Goal: Check status: Check status

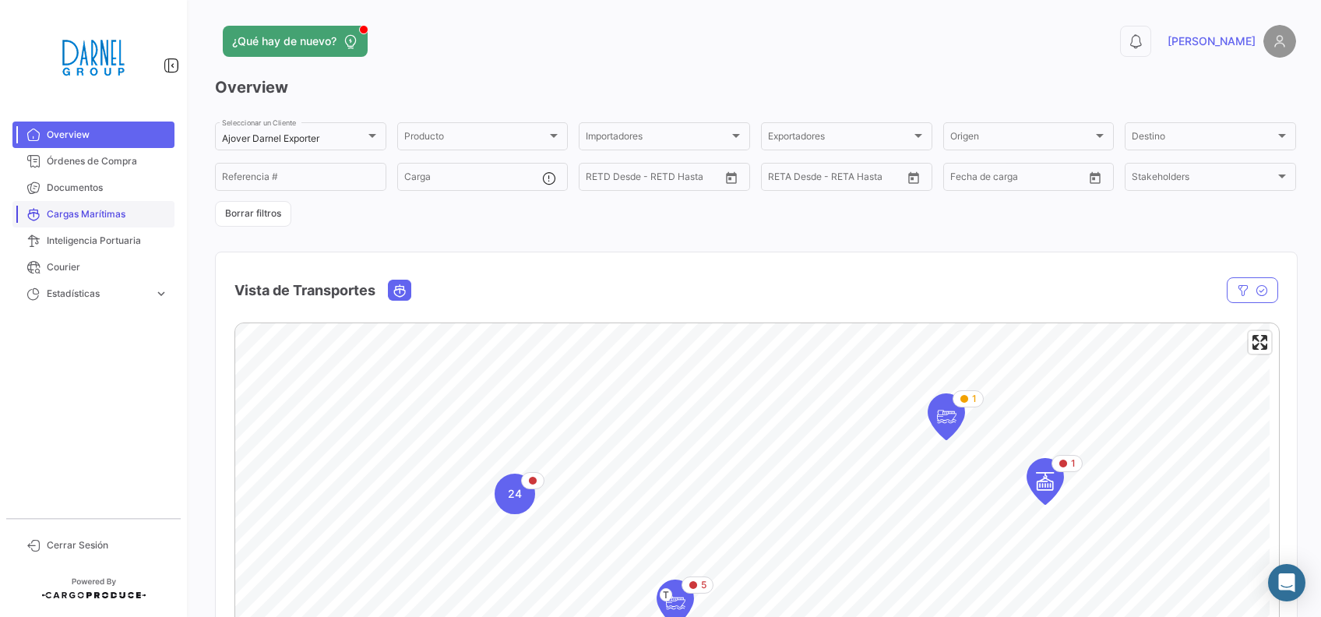
click at [96, 209] on span "Cargas Marítimas" at bounding box center [107, 214] width 121 height 14
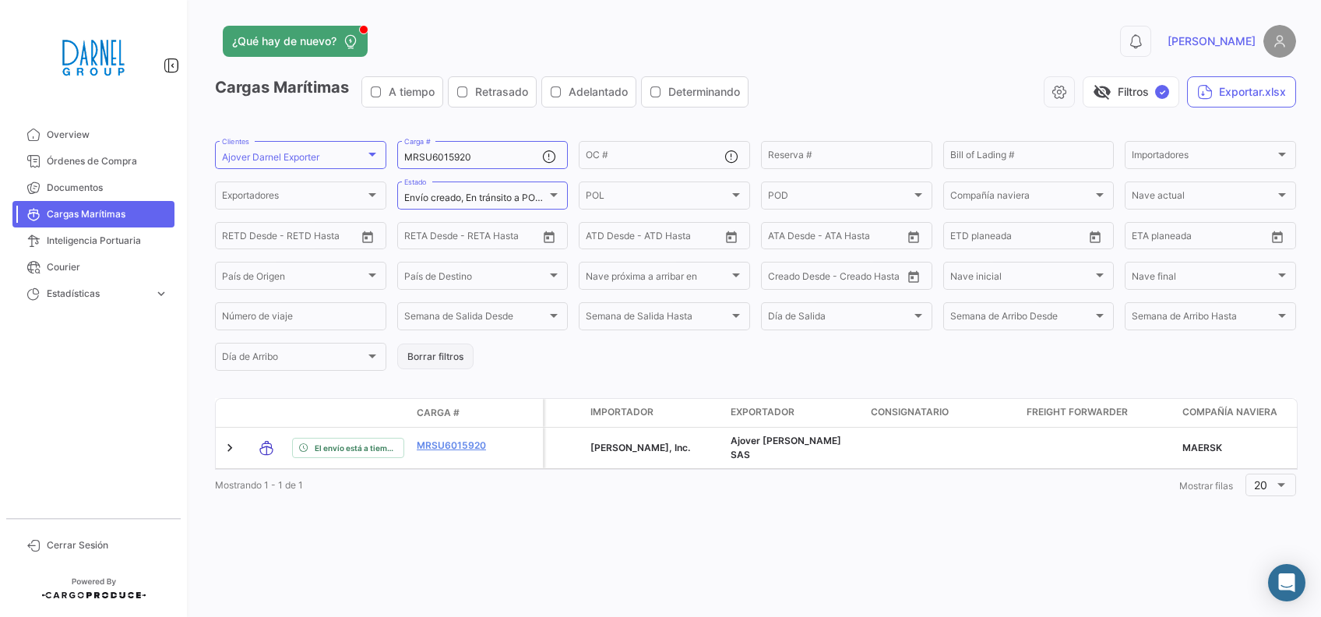
click at [426, 355] on button "Borrar filtros" at bounding box center [435, 356] width 76 height 26
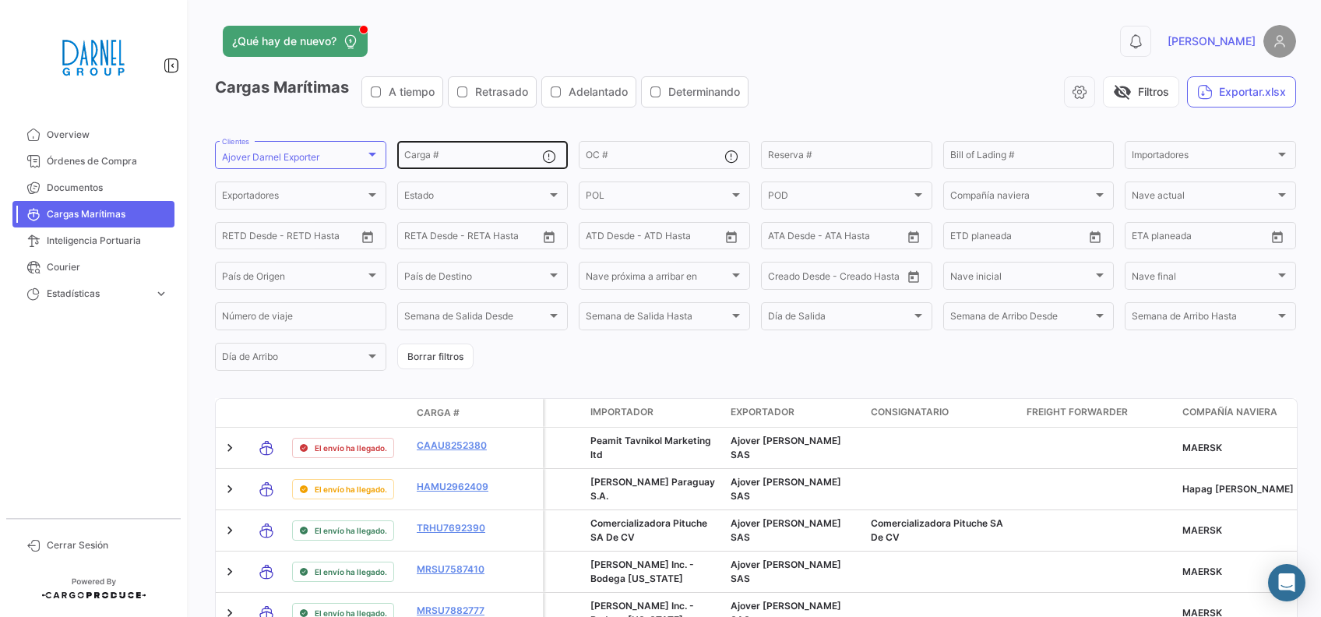
click at [445, 159] on input "Carga #" at bounding box center [473, 157] width 139 height 11
paste input "HAMU 2677700"
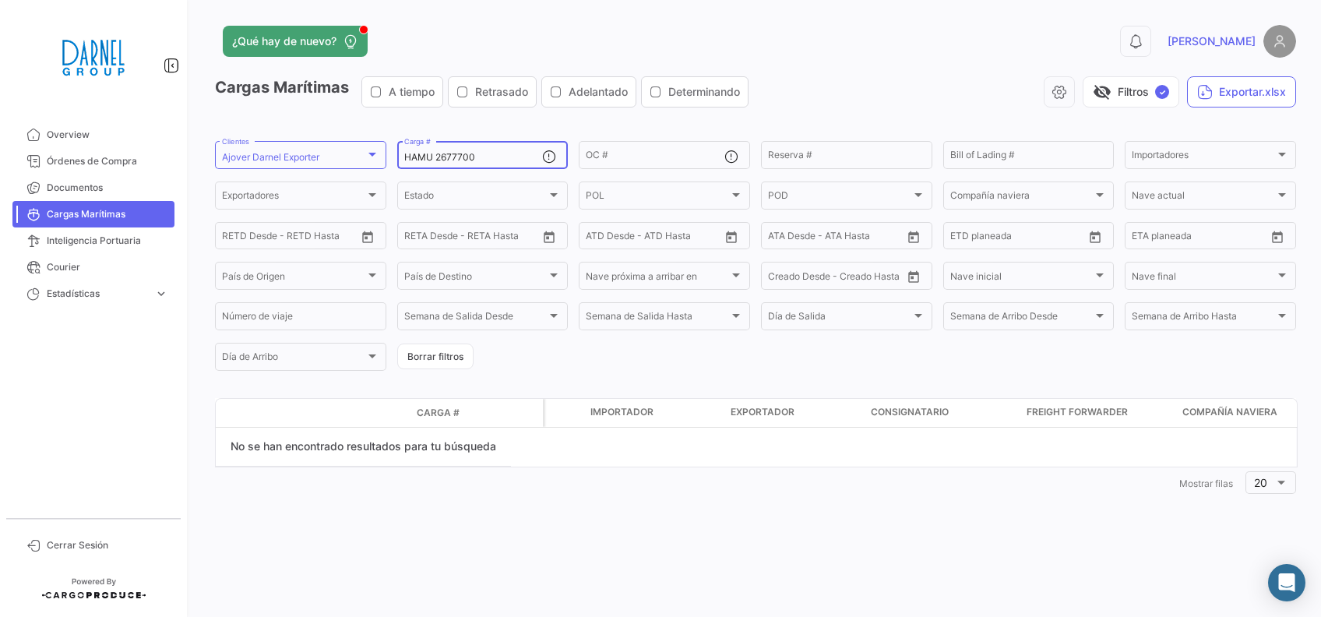
click at [436, 153] on input "HAMU 2677700" at bounding box center [473, 157] width 139 height 11
click at [480, 146] on div "HAMU2677700 Carga #" at bounding box center [473, 154] width 139 height 30
click at [485, 154] on input "HAMU2677700" at bounding box center [473, 157] width 139 height 11
drag, startPoint x: 484, startPoint y: 151, endPoint x: 436, endPoint y: 153, distance: 47.6
click at [405, 146] on div "HAMU2677700 Carga #" at bounding box center [473, 154] width 139 height 30
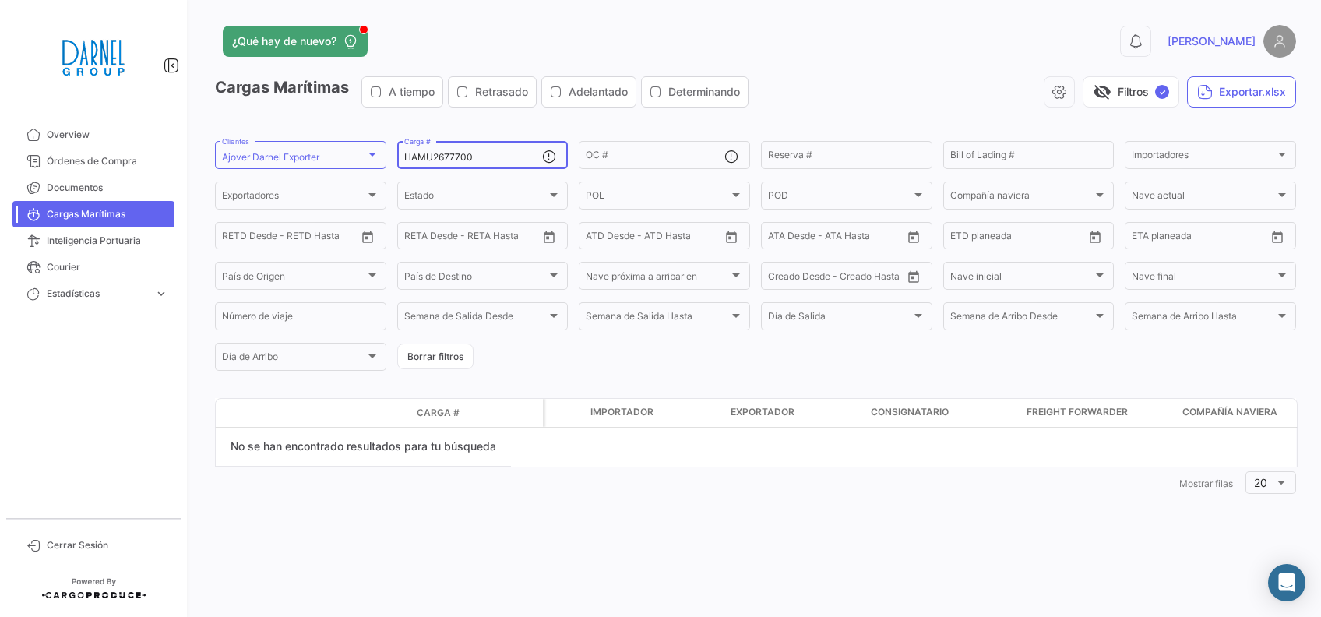
click at [493, 152] on input "HAMU2677700" at bounding box center [473, 157] width 139 height 11
drag, startPoint x: 484, startPoint y: 157, endPoint x: 371, endPoint y: 155, distance: 112.2
click at [371, 155] on form "Ajover [PERSON_NAME] Exporter Clientes HAMU2677700 Carga # OC # Reserva # Bill …" at bounding box center [755, 256] width 1081 height 234
paste input "BSIU 828101"
click at [476, 161] on input "BSIU 8281010" at bounding box center [473, 157] width 139 height 11
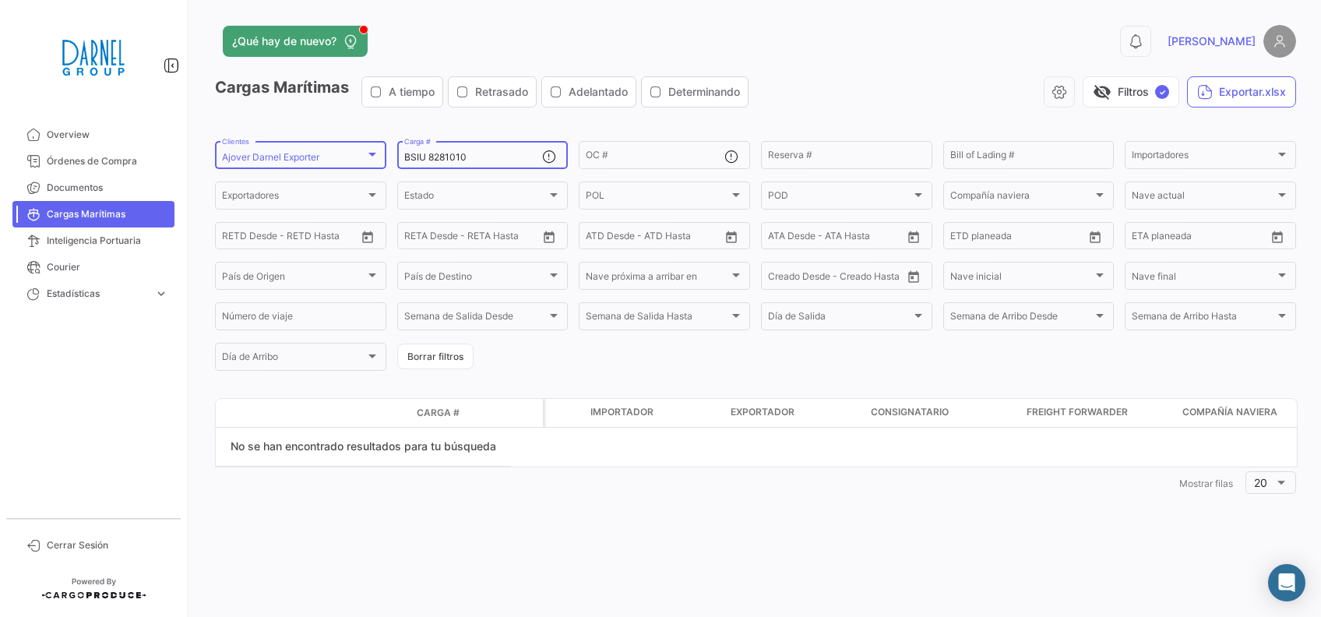
drag, startPoint x: 389, startPoint y: 149, endPoint x: 339, endPoint y: 150, distance: 49.8
click at [339, 150] on form "Ajover [PERSON_NAME] Exporter Clientes BSIU 8281010 Carga # OC # Reserva # Bill…" at bounding box center [755, 256] width 1081 height 234
paste input "MRSU 601592"
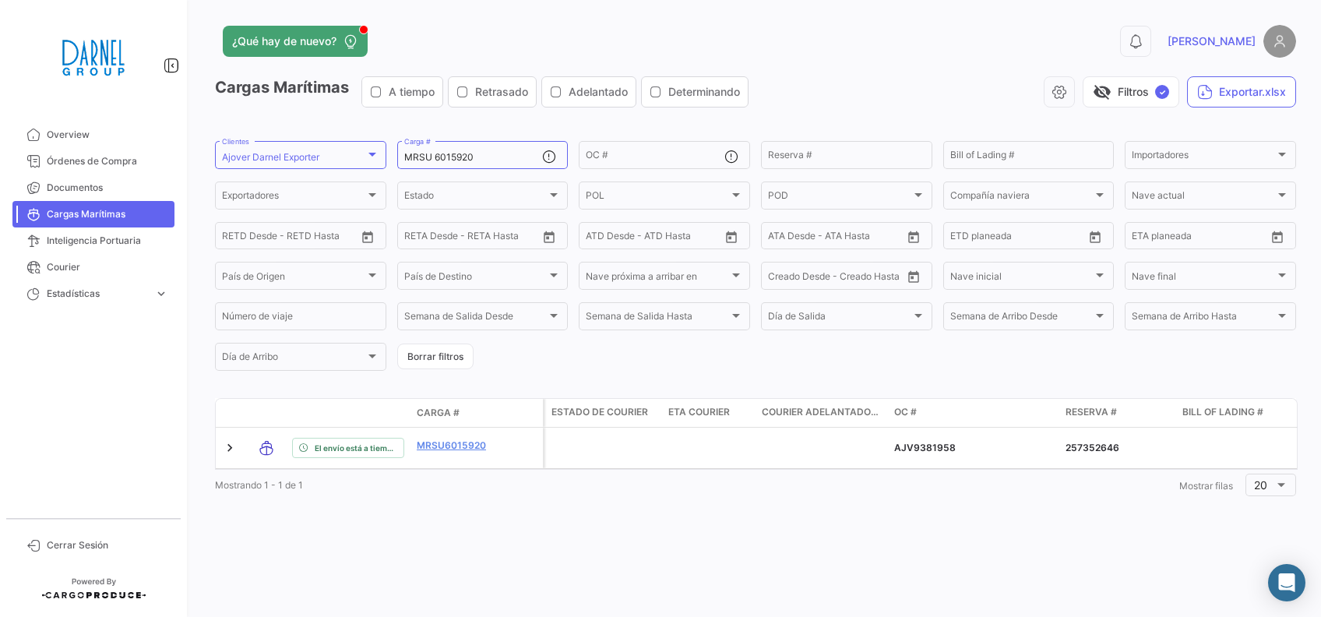
scroll to position [0, 2741]
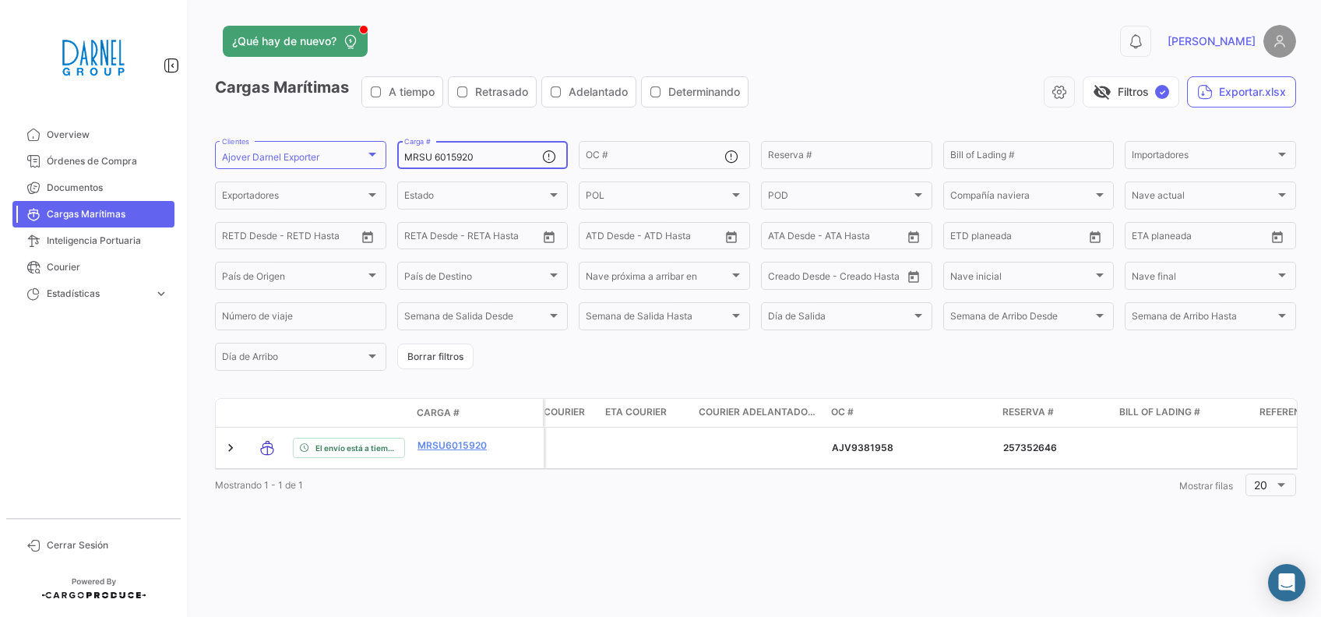
click at [465, 160] on input "MRSU 6015920" at bounding box center [473, 157] width 139 height 11
drag, startPoint x: 477, startPoint y: 160, endPoint x: 378, endPoint y: 155, distance: 99.0
click at [378, 155] on form "Ajover [PERSON_NAME] Exporter Clientes MRSU 6015920 Carga # OC # Reserva # Bill…" at bounding box center [755, 256] width 1081 height 234
paste input "HAMU 2170968"
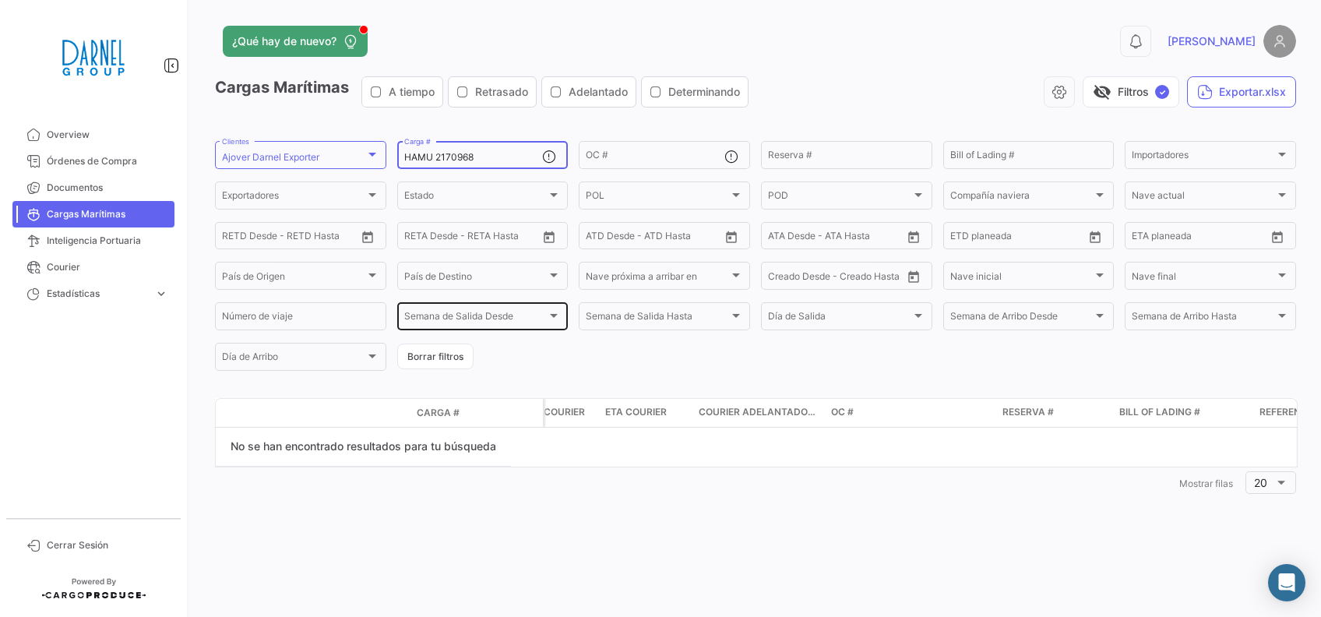
scroll to position [0, 0]
click at [497, 162] on input "HAMU 2170968" at bounding box center [473, 157] width 139 height 11
drag, startPoint x: 494, startPoint y: 158, endPoint x: 380, endPoint y: 166, distance: 114.7
click at [380, 166] on form "Ajover [PERSON_NAME] Exporter Clientes HAMU 2170968 Carga # OC # Reserva # Bill…" at bounding box center [755, 256] width 1081 height 234
paste input "419367"
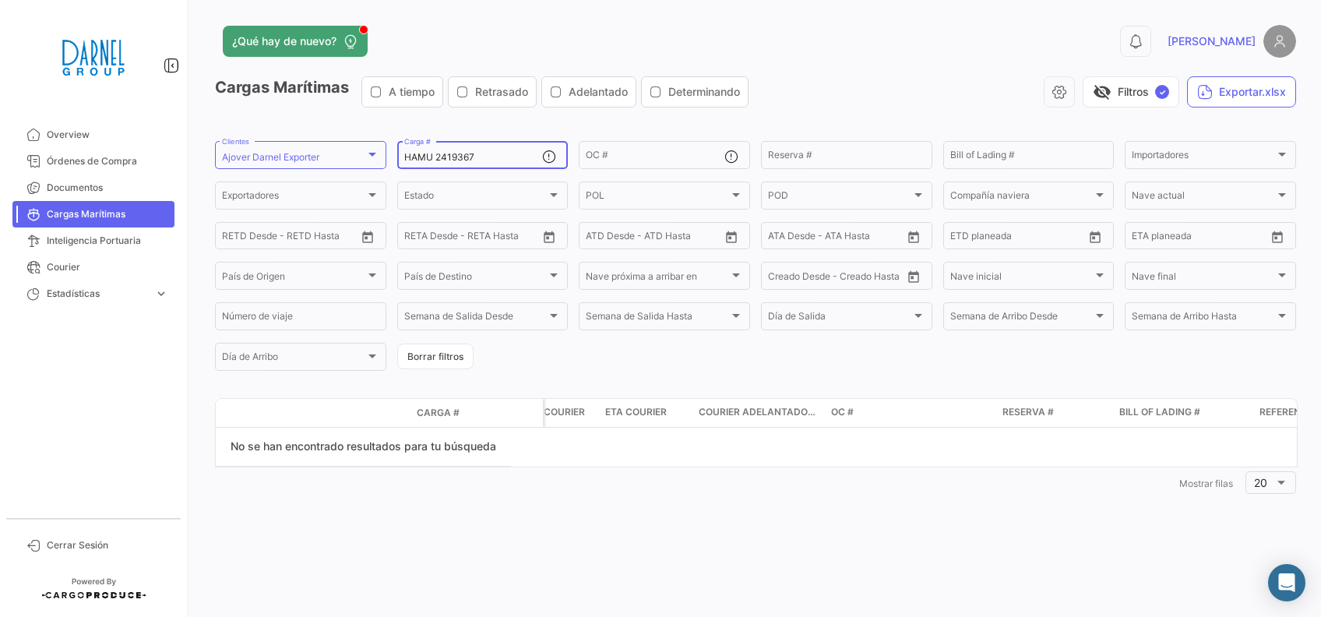
click at [497, 157] on input "HAMU 2419367" at bounding box center [473, 157] width 139 height 11
drag, startPoint x: 431, startPoint y: 144, endPoint x: 389, endPoint y: 136, distance: 42.0
click at [389, 136] on app-list-header "Cargas Marítimas A tiempo Retrasado Adelantado Determinando visibility_off Filt…" at bounding box center [755, 224] width 1081 height 297
paste input "3761292"
click at [503, 160] on input "HAMU 3761292" at bounding box center [473, 157] width 139 height 11
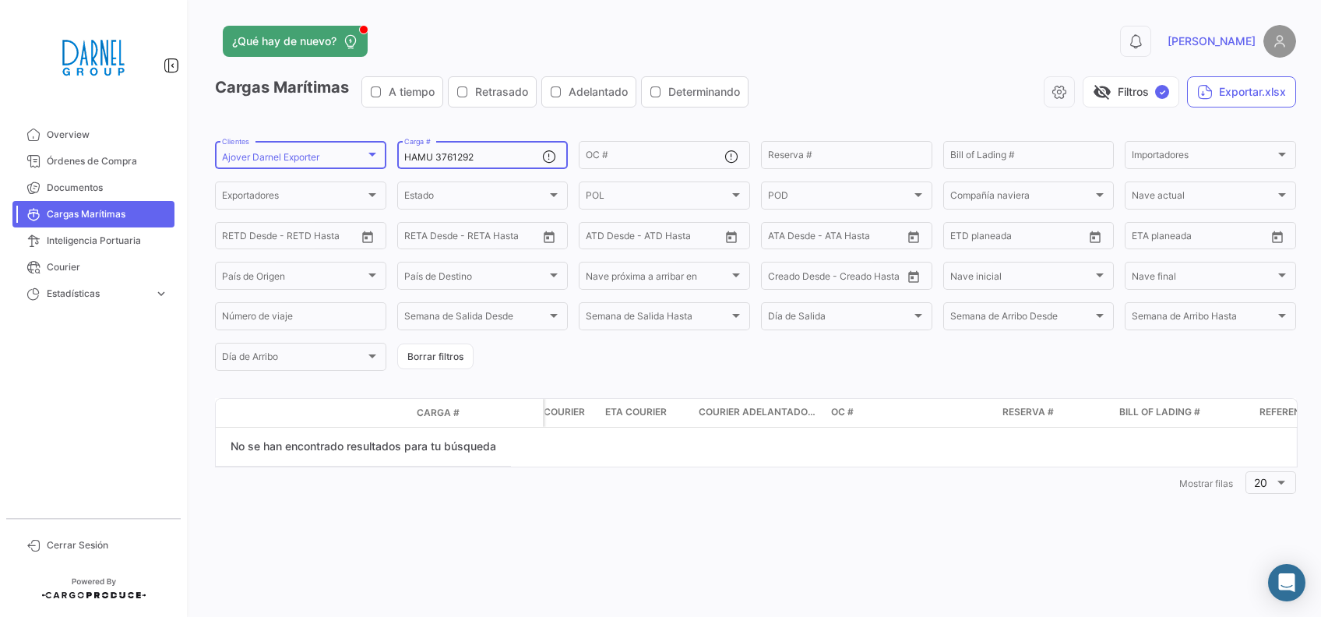
drag, startPoint x: 368, startPoint y: 155, endPoint x: 330, endPoint y: 160, distance: 37.8
click at [330, 156] on form "Ajover [PERSON_NAME] Exporter Clientes HAMU 3761292 Carga # OC # Reserva # Bill…" at bounding box center [755, 256] width 1081 height 234
paste input "ITTU 3056300"
click at [489, 157] on input "ITTU 3056300" at bounding box center [473, 157] width 139 height 11
drag, startPoint x: 489, startPoint y: 157, endPoint x: 353, endPoint y: 150, distance: 136.4
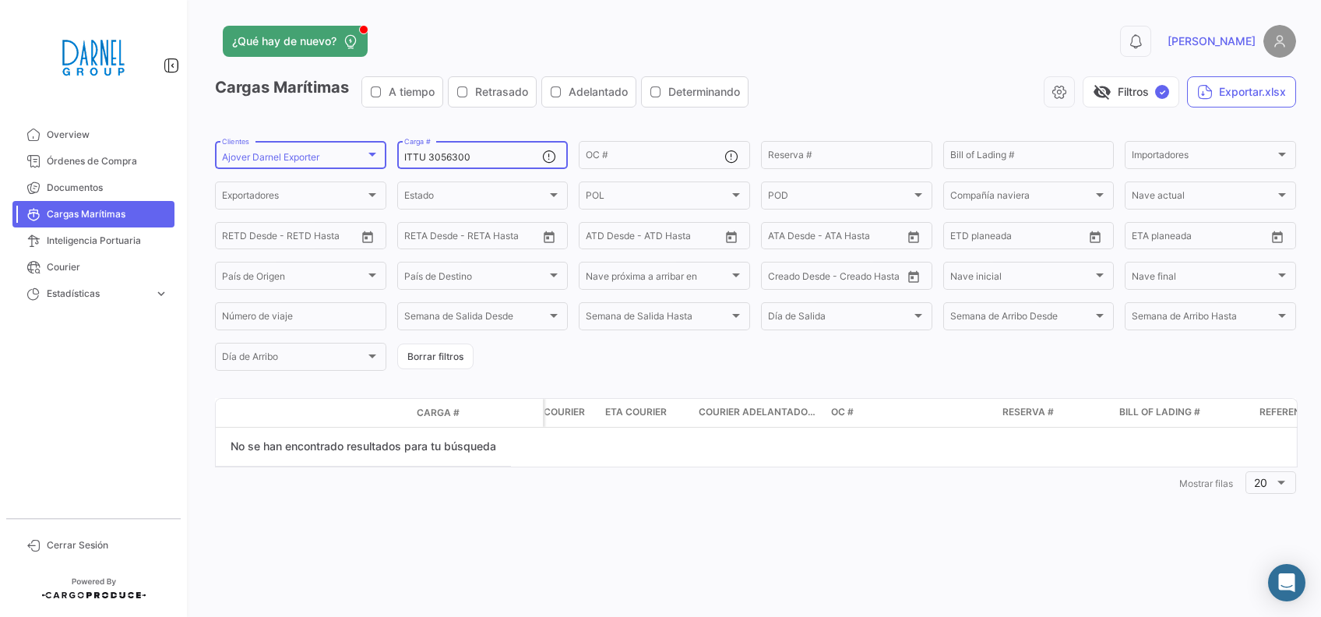
click at [353, 150] on form "Ajover [PERSON_NAME] Exporter Clientes ITTU 3056300 Carga # OC # Reserva # Bill…" at bounding box center [755, 256] width 1081 height 234
paste input "TRHU 4647885"
drag, startPoint x: 489, startPoint y: 153, endPoint x: 385, endPoint y: 155, distance: 104.4
click at [385, 155] on form "Ajover [PERSON_NAME] Exporter Clientes TRHU 4647885 Carga # OC # Reserva # Bill…" at bounding box center [755, 256] width 1081 height 234
paste input "CAAU 9310670"
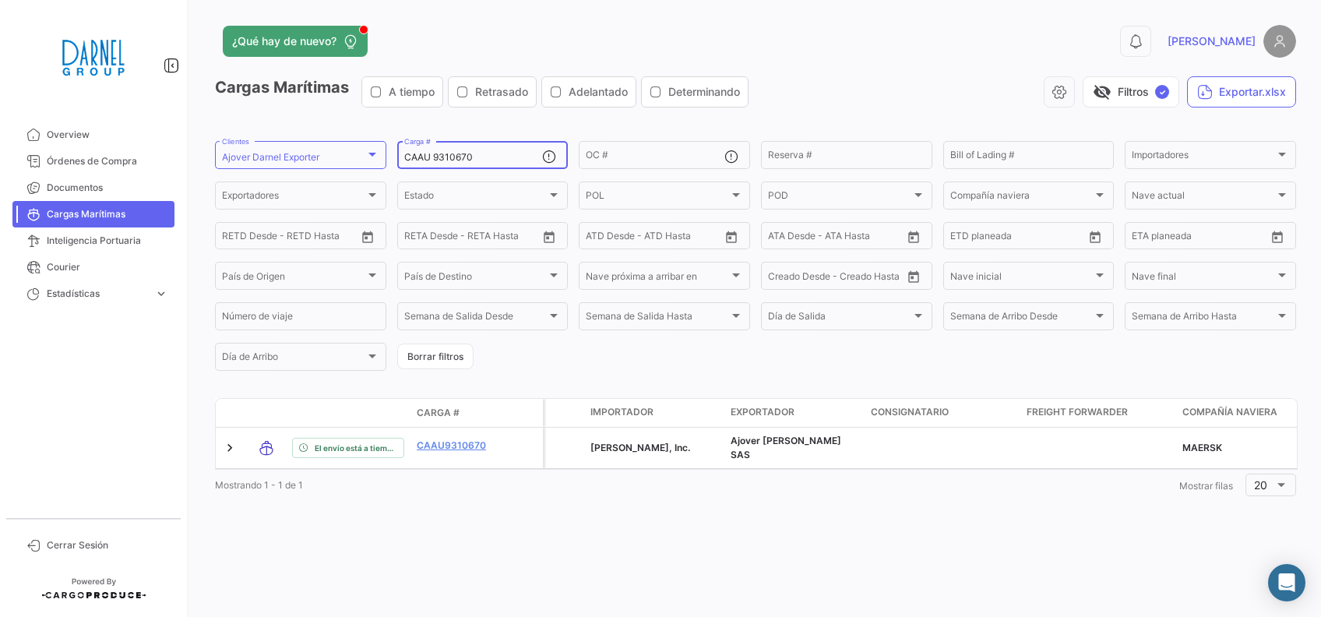
click at [504, 158] on input "CAAU 9310670" at bounding box center [473, 157] width 139 height 11
drag, startPoint x: 480, startPoint y: 152, endPoint x: 358, endPoint y: 155, distance: 121.5
click at [358, 155] on form "Ajover [PERSON_NAME] Exporter Clientes CAAU 9310670 Carga # OC # Reserva # Bill…" at bounding box center [755, 256] width 1081 height 234
click at [479, 163] on input "CAAU 9310670" at bounding box center [473, 157] width 139 height 11
drag, startPoint x: 492, startPoint y: 144, endPoint x: 385, endPoint y: 146, distance: 107.5
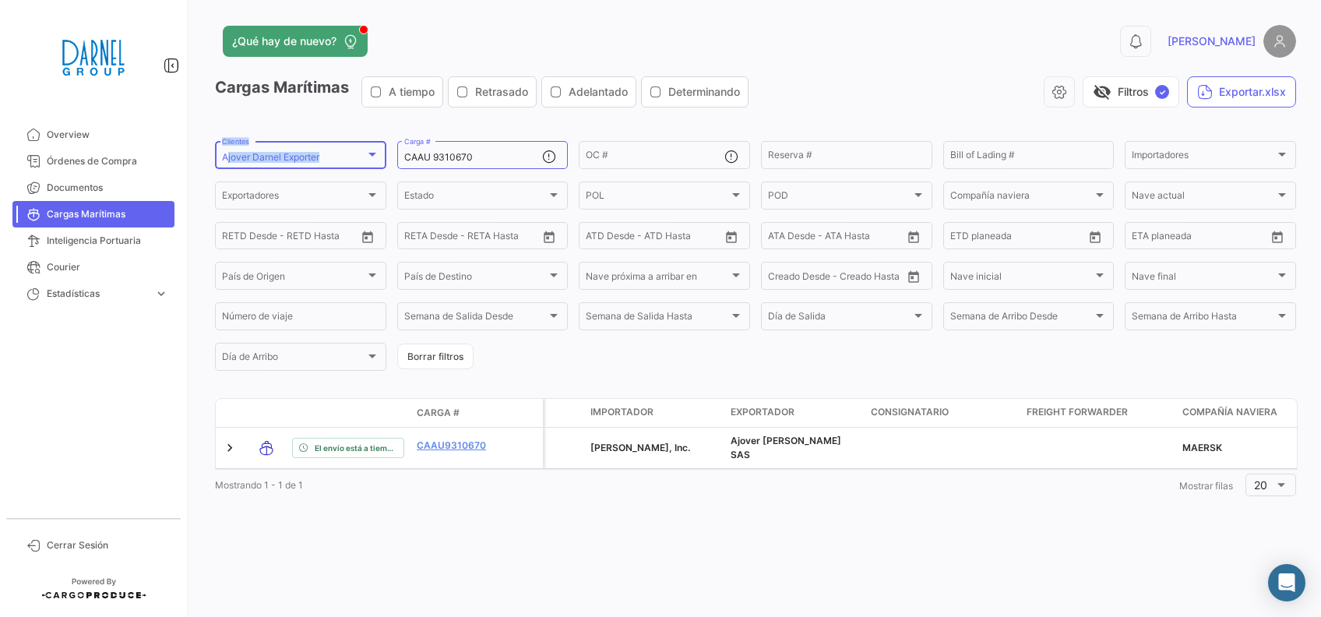
click at [385, 146] on form "Ajover [PERSON_NAME] Exporter Clientes CAAU 9310670 Carga # OC # Reserva # Bill…" at bounding box center [755, 256] width 1081 height 234
click at [492, 162] on input "CAAU 9310670" at bounding box center [473, 157] width 139 height 11
drag, startPoint x: 492, startPoint y: 157, endPoint x: 392, endPoint y: 157, distance: 100.4
click at [392, 157] on form "Ajover [PERSON_NAME] Exporter Clientes CAAU 9310670 Carga # OC # Reserva # Bill…" at bounding box center [755, 256] width 1081 height 234
paste input "8456172"
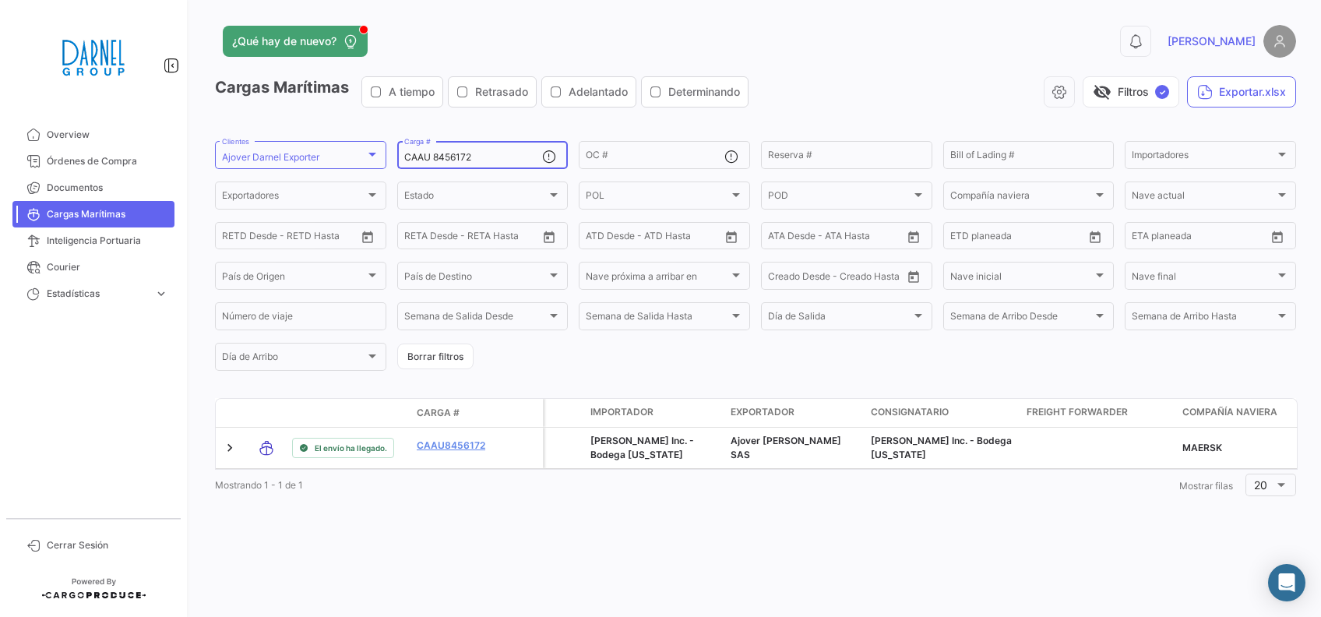
drag, startPoint x: 491, startPoint y: 155, endPoint x: 390, endPoint y: 148, distance: 100.7
click at [390, 148] on form "Ajover [PERSON_NAME] Exporter Clientes CAAU 8456172 Carga # OC # Reserva # Bill…" at bounding box center [755, 256] width 1081 height 234
paste input "MRSU 7862636"
click at [490, 157] on input "MRSU 7862636" at bounding box center [473, 157] width 139 height 11
drag, startPoint x: 490, startPoint y: 155, endPoint x: 341, endPoint y: 153, distance: 148.7
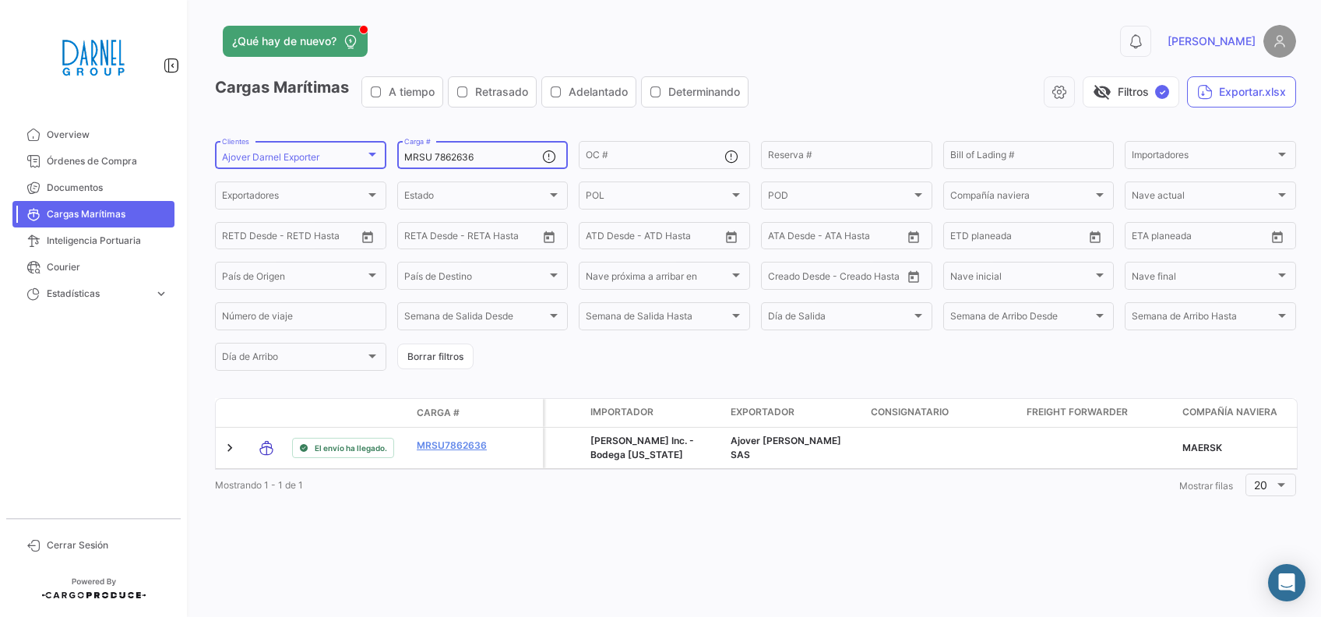
click at [341, 153] on form "Ajover [PERSON_NAME] Exporter Clientes MRSU 7862636 Carga # OC # Reserva # Bill…" at bounding box center [755, 256] width 1081 height 234
paste input "6558911"
click at [484, 156] on input "MRSU6558911" at bounding box center [473, 157] width 139 height 11
drag, startPoint x: 484, startPoint y: 156, endPoint x: 366, endPoint y: 159, distance: 117.6
click at [366, 159] on form "Ajover [PERSON_NAME] Exporter Clientes MRSU6558911 Carga # OC # Reserva # Bill …" at bounding box center [755, 256] width 1081 height 234
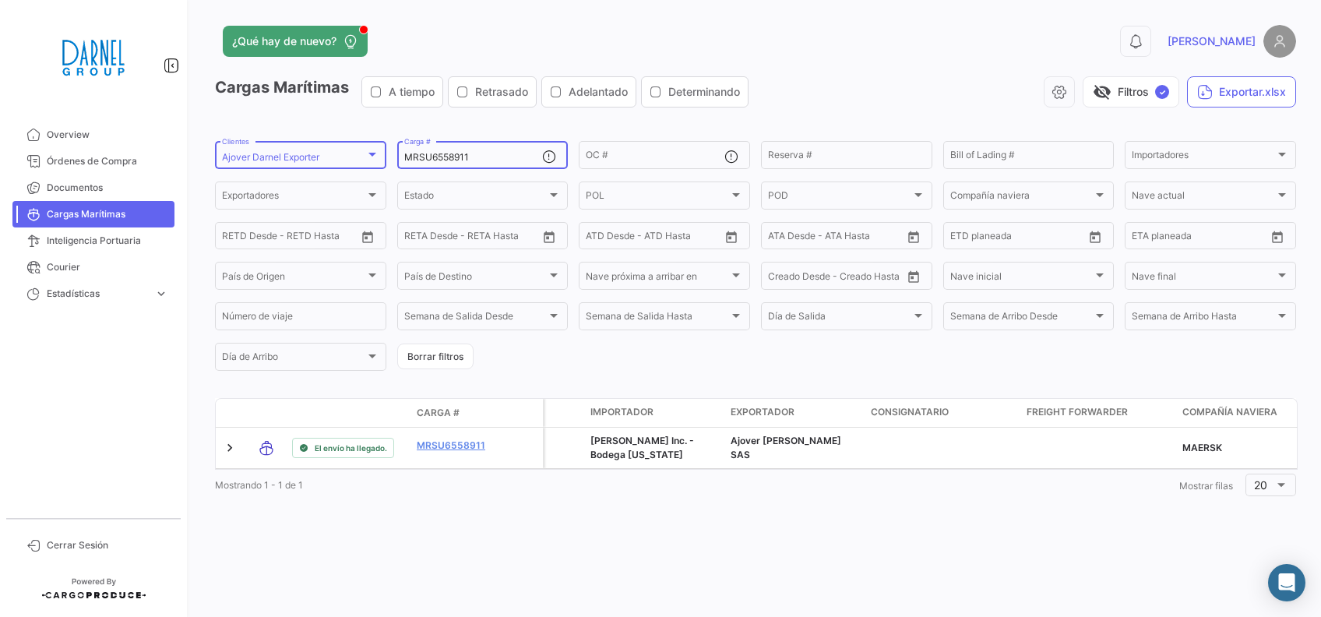
paste input "TCKU6173302"
click at [492, 152] on input "TCKU6173302" at bounding box center [473, 157] width 139 height 11
drag, startPoint x: 473, startPoint y: 154, endPoint x: 370, endPoint y: 157, distance: 103.6
click at [370, 157] on form "Ajover [PERSON_NAME] Exporter Clientes TCKU6173302 Carga # OC # Reserva # Bill …" at bounding box center [755, 256] width 1081 height 234
paste input "HAMU3884717"
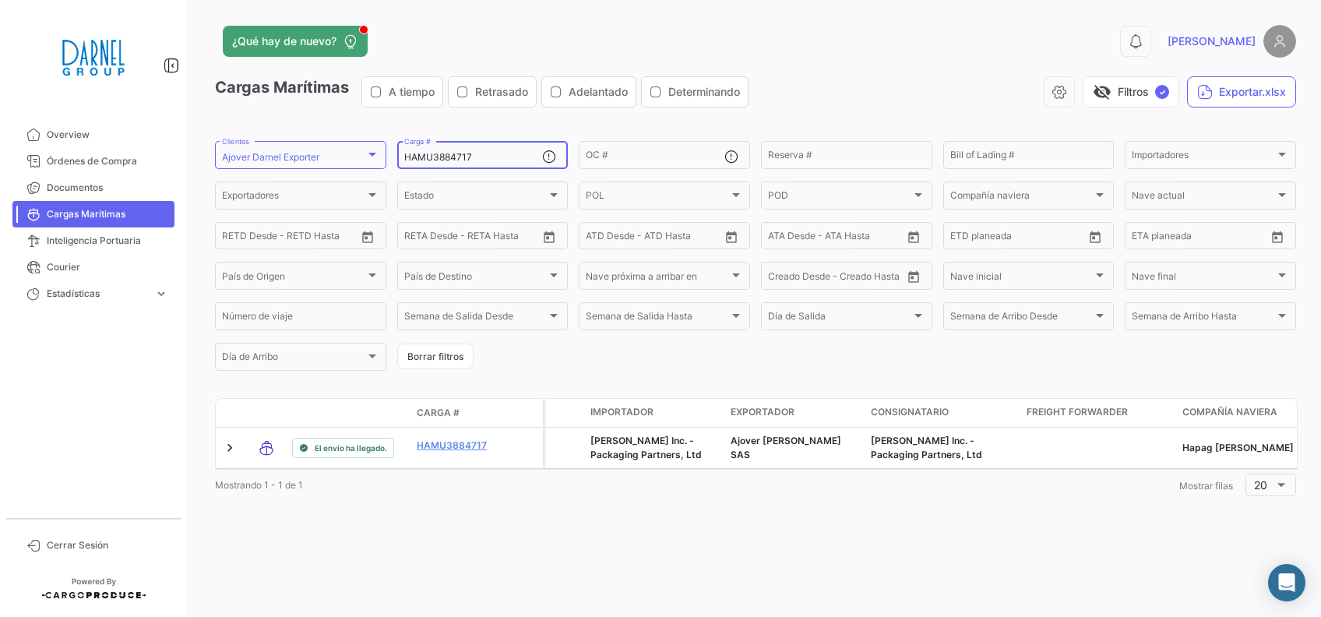
click at [492, 153] on input "HAMU3884717" at bounding box center [473, 157] width 139 height 11
drag, startPoint x: 491, startPoint y: 154, endPoint x: 375, endPoint y: 166, distance: 116.6
click at [375, 166] on form "Ajover [PERSON_NAME] Exporter Clientes HAMU3884717 Carga # OC # Reserva # Bill …" at bounding box center [755, 256] width 1081 height 234
paste input "BSIU 8281010"
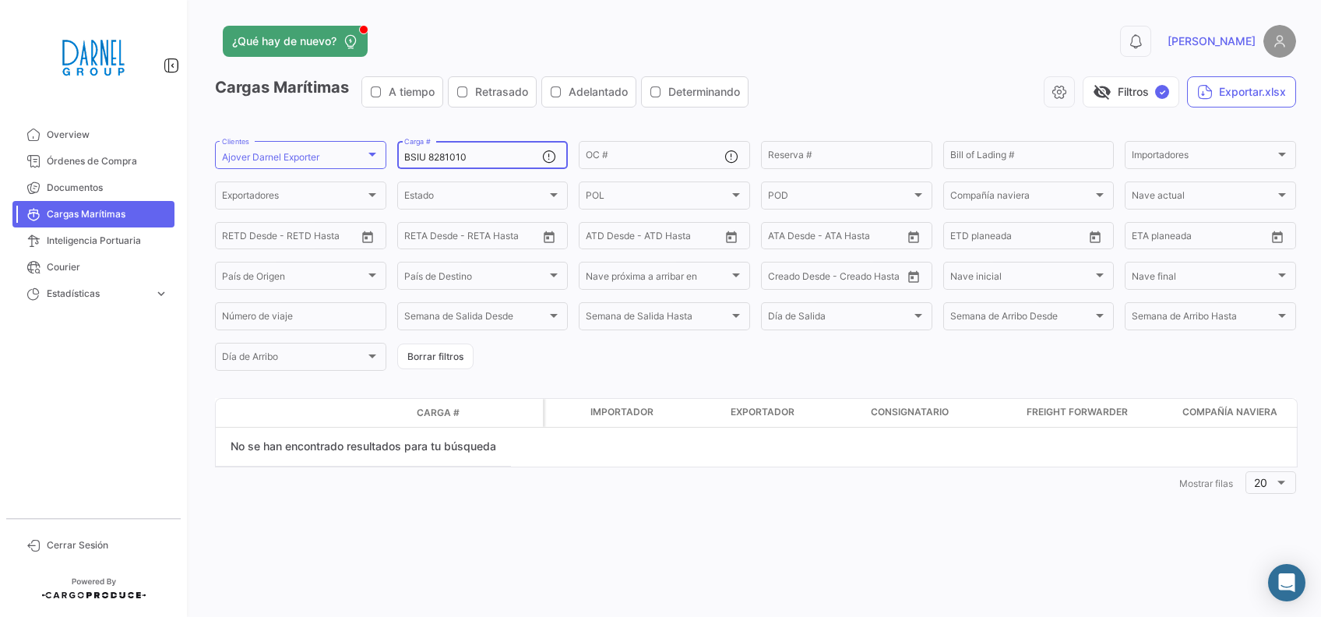
drag, startPoint x: 480, startPoint y: 148, endPoint x: 486, endPoint y: 154, distance: 8.8
click at [483, 153] on input "BSIU 8281010" at bounding box center [473, 157] width 139 height 11
drag, startPoint x: 487, startPoint y: 154, endPoint x: 365, endPoint y: 158, distance: 122.3
click at [365, 158] on form "Ajover [PERSON_NAME] Exporter Clientes BSIU 8281010 Carga # OC # Reserva # Bill…" at bounding box center [755, 256] width 1081 height 234
paste input "TIIU 632407"
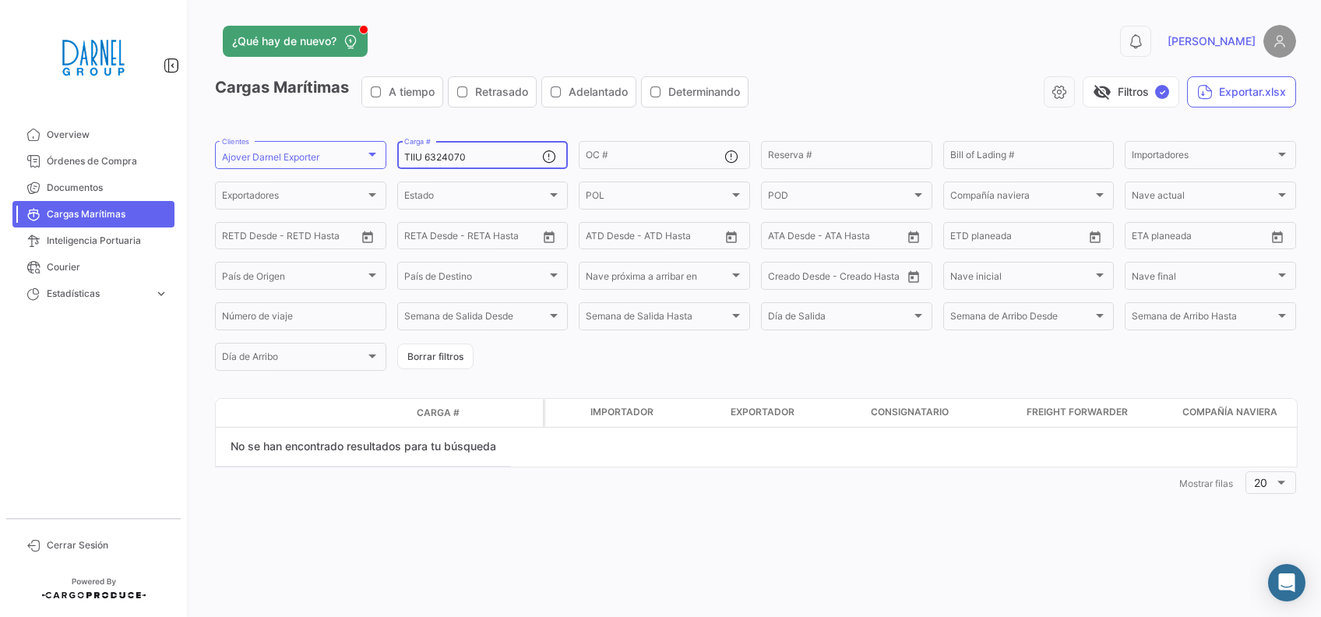
click at [480, 149] on div "TIIU 6324070 Carga #" at bounding box center [473, 154] width 139 height 30
drag, startPoint x: 477, startPoint y: 157, endPoint x: 392, endPoint y: 155, distance: 84.1
click at [392, 155] on form "Ajover [PERSON_NAME] Exporter Clientes TIIU 6324070 Carga # OC # Reserva # Bill…" at bounding box center [755, 256] width 1081 height 234
paste input "4592751"
click at [479, 156] on input "TIIU4592751" at bounding box center [473, 157] width 139 height 11
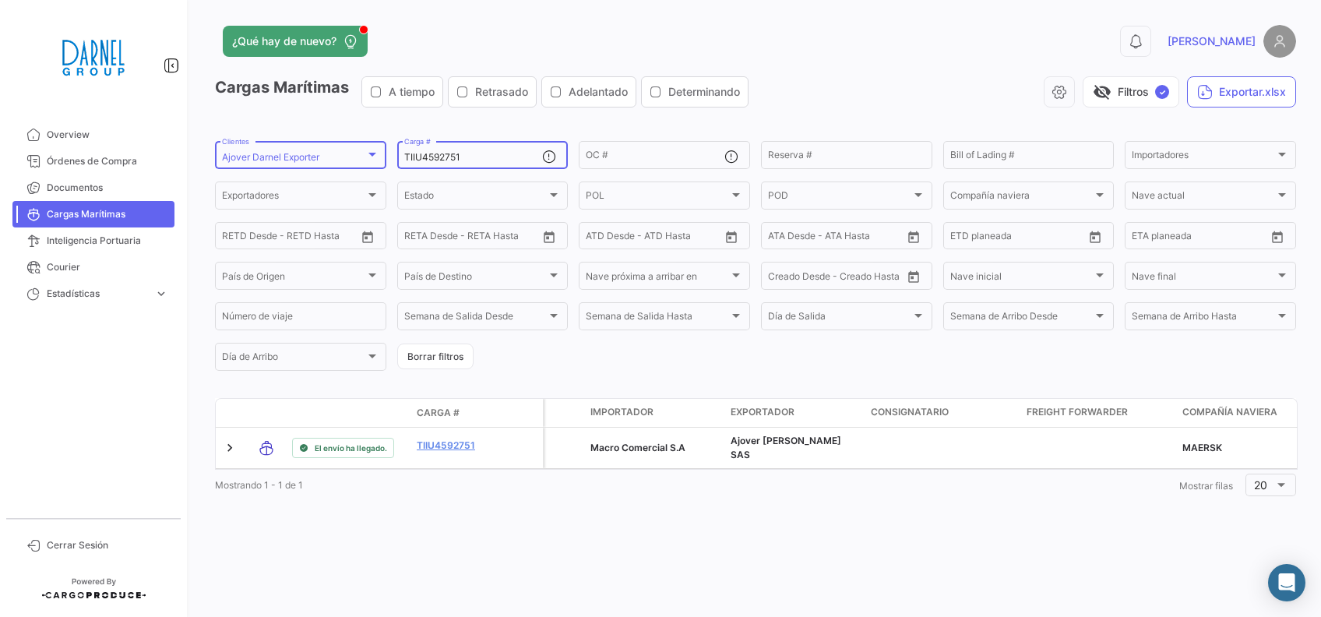
drag, startPoint x: 480, startPoint y: 153, endPoint x: 346, endPoint y: 150, distance: 134.0
click at [346, 150] on form "Ajover [PERSON_NAME] Exporter Clientes TIIU4592751 Carga # OC # Reserva # Bill …" at bounding box center [755, 256] width 1081 height 234
paste input "CAAU9164323"
click at [470, 151] on div "CAAU9164323 Carga #" at bounding box center [473, 154] width 139 height 30
drag, startPoint x: 478, startPoint y: 159, endPoint x: 362, endPoint y: 183, distance: 118.5
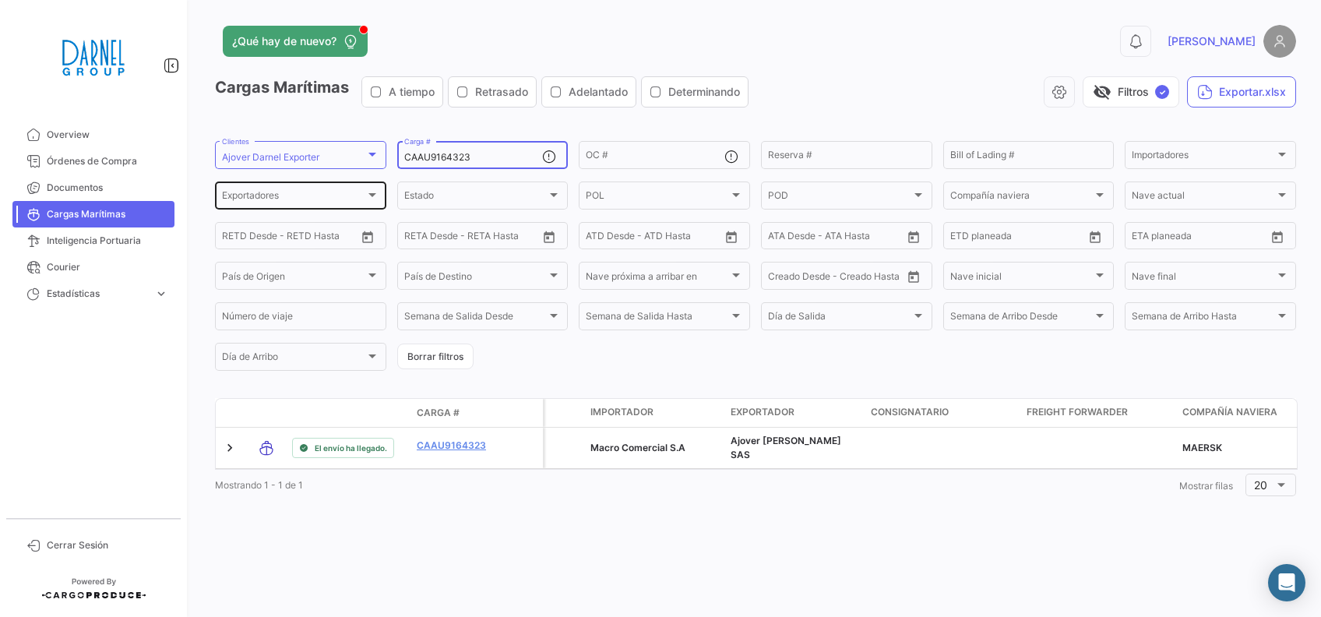
click at [0, 0] on div "CAAU9164323 Carga # OC # Reserva # Bill of Lading # Importadores Importadores E…" at bounding box center [0, 0] width 0 height 0
paste input "UETU6848161"
click at [493, 162] on input "UETU6848161" at bounding box center [473, 157] width 139 height 11
drag, startPoint x: 493, startPoint y: 158, endPoint x: 397, endPoint y: 172, distance: 96.8
click at [380, 153] on form "Ajover [PERSON_NAME] Exporter Clientes UETU6848161 Carga # OC # Reserva # Bill …" at bounding box center [755, 256] width 1081 height 234
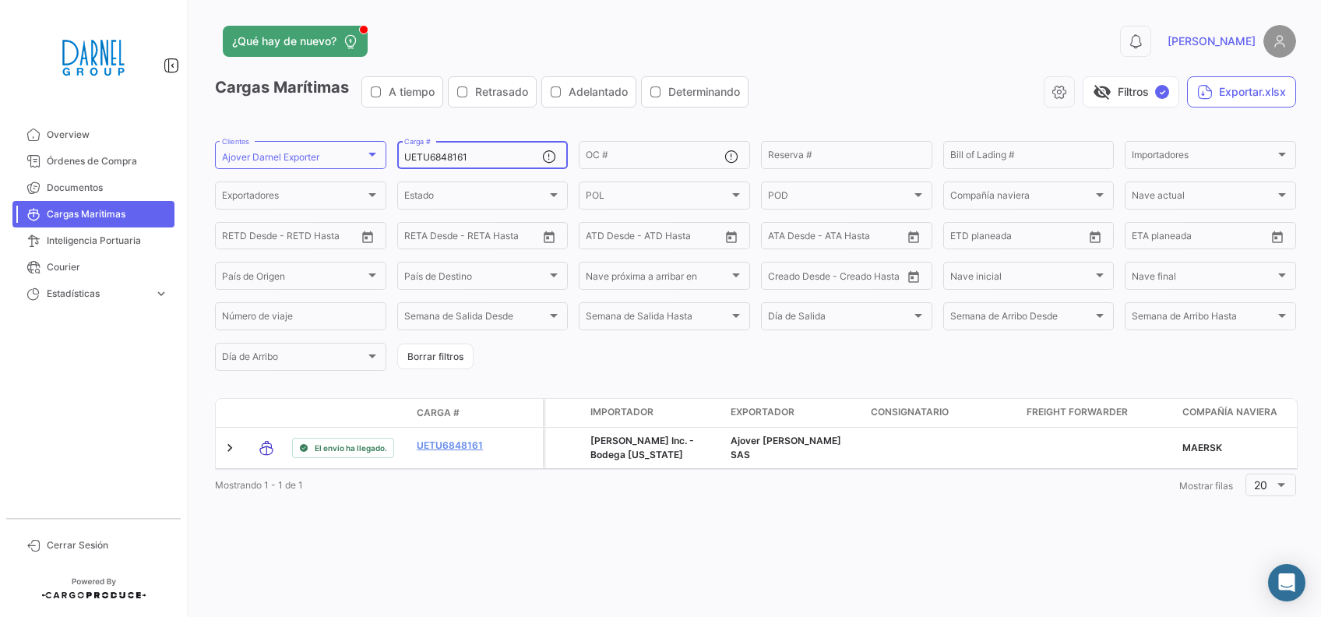
paste input "FFAU5186230"
click at [477, 158] on input "FFAU5186230" at bounding box center [473, 157] width 139 height 11
drag, startPoint x: 477, startPoint y: 158, endPoint x: 343, endPoint y: 146, distance: 134.5
click at [343, 146] on form "Ajover [PERSON_NAME] Exporter Clientes FFAU5186230 Carga # OC # Reserva # Bill …" at bounding box center [755, 256] width 1081 height 234
paste input "HAMU 2252325"
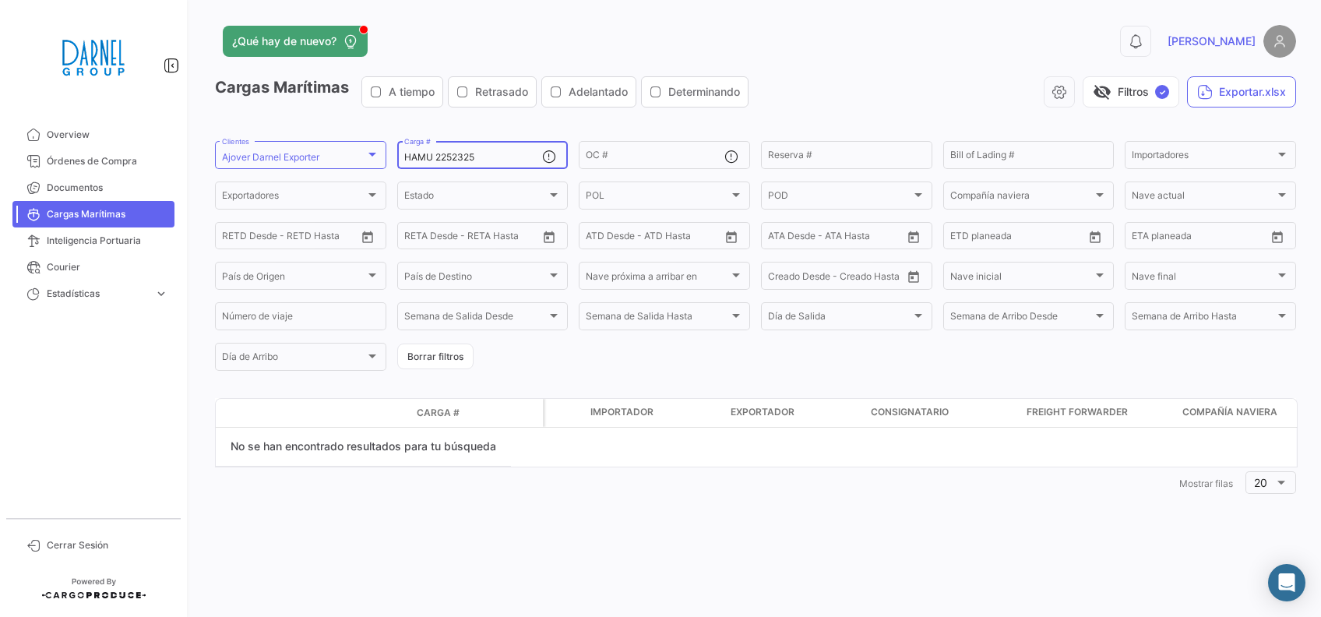
click at [504, 157] on input "HAMU 2252325" at bounding box center [473, 157] width 139 height 11
click at [490, 160] on input "HAMU 2252325" at bounding box center [473, 157] width 139 height 11
drag, startPoint x: 490, startPoint y: 160, endPoint x: 410, endPoint y: 154, distance: 79.6
click at [410, 154] on input "HAMU 2252325" at bounding box center [473, 157] width 139 height 11
paste input "ECMU7242493"
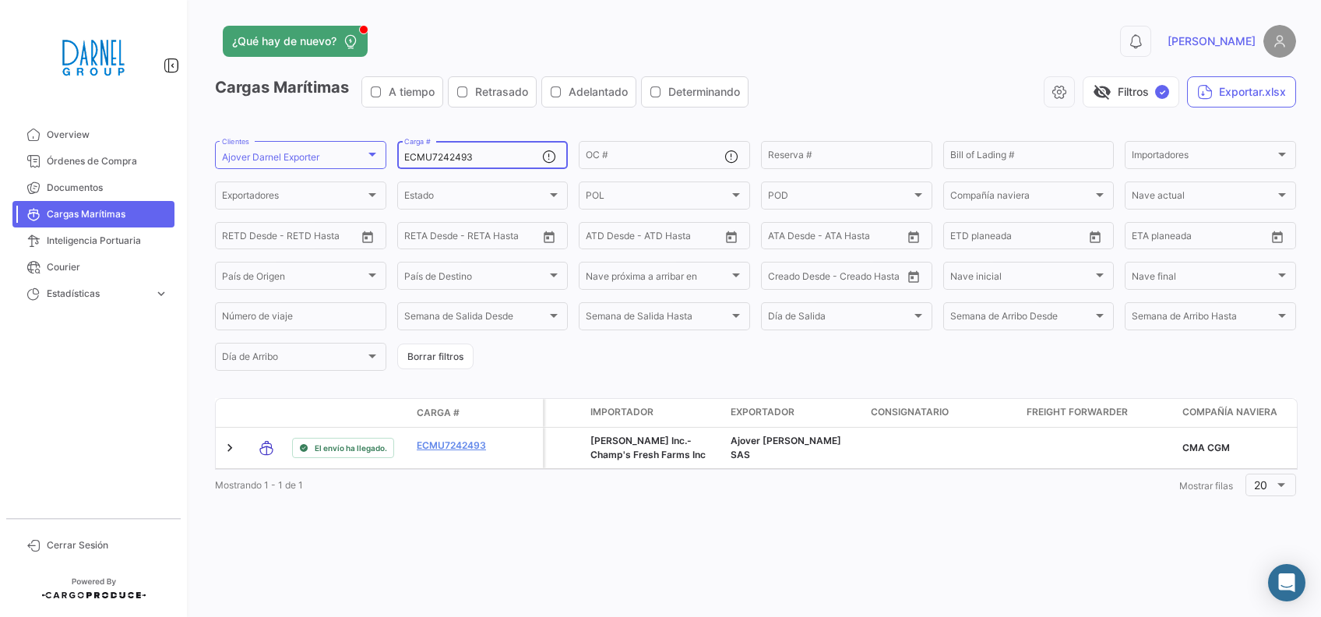
click at [488, 159] on input "ECMU7242493" at bounding box center [473, 157] width 139 height 11
drag, startPoint x: 386, startPoint y: 147, endPoint x: 362, endPoint y: 146, distance: 24.2
click at [362, 146] on form "Ajover [PERSON_NAME] Exporter Clientes ECMU7242493 Carga # OC # Reserva # Bill …" at bounding box center [755, 256] width 1081 height 234
paste input "CMAU8614226"
type input "CMAU8614226"
